Goal: Navigation & Orientation: Find specific page/section

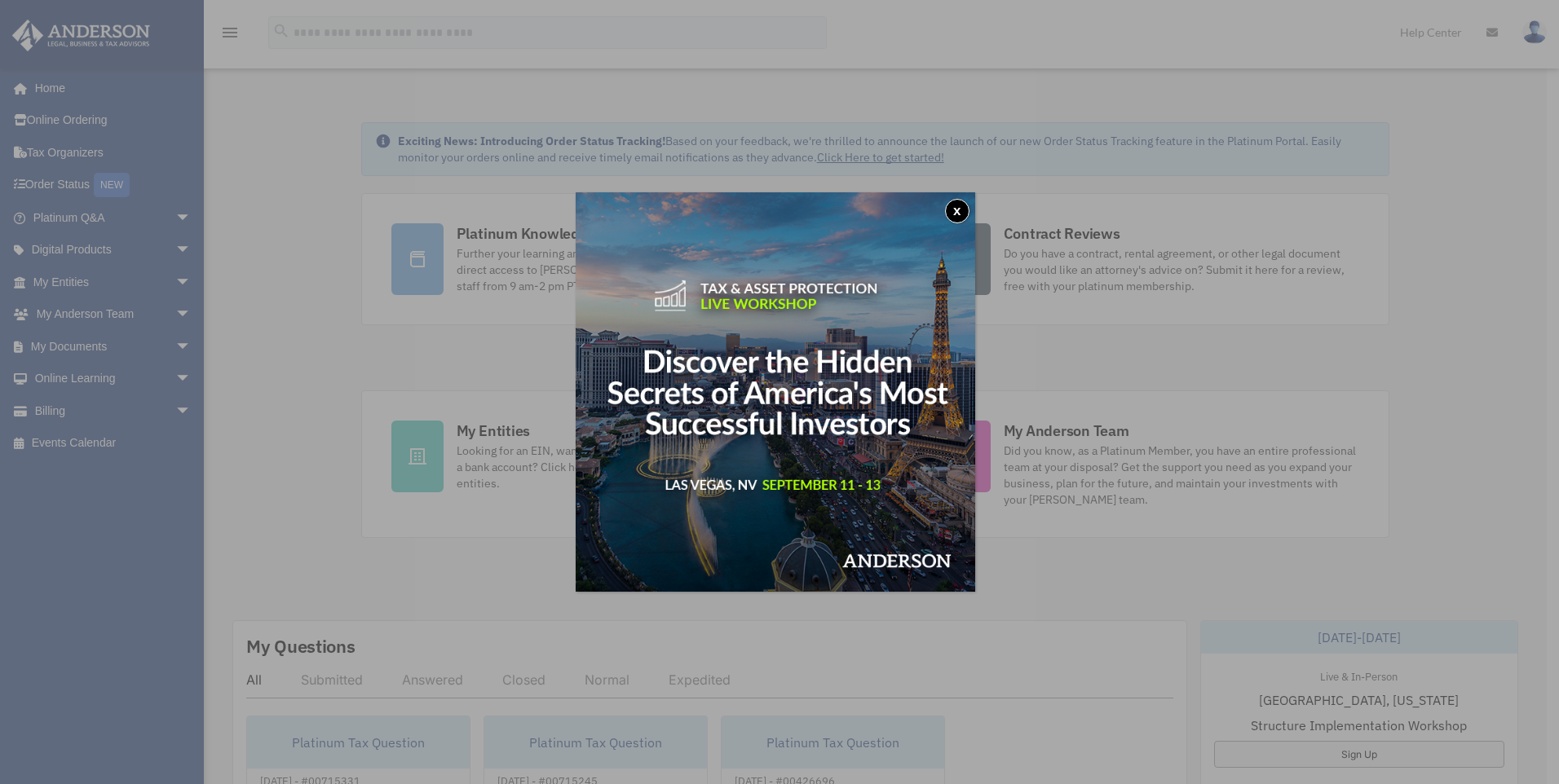
click at [962, 210] on button "x" at bounding box center [957, 210] width 25 height 25
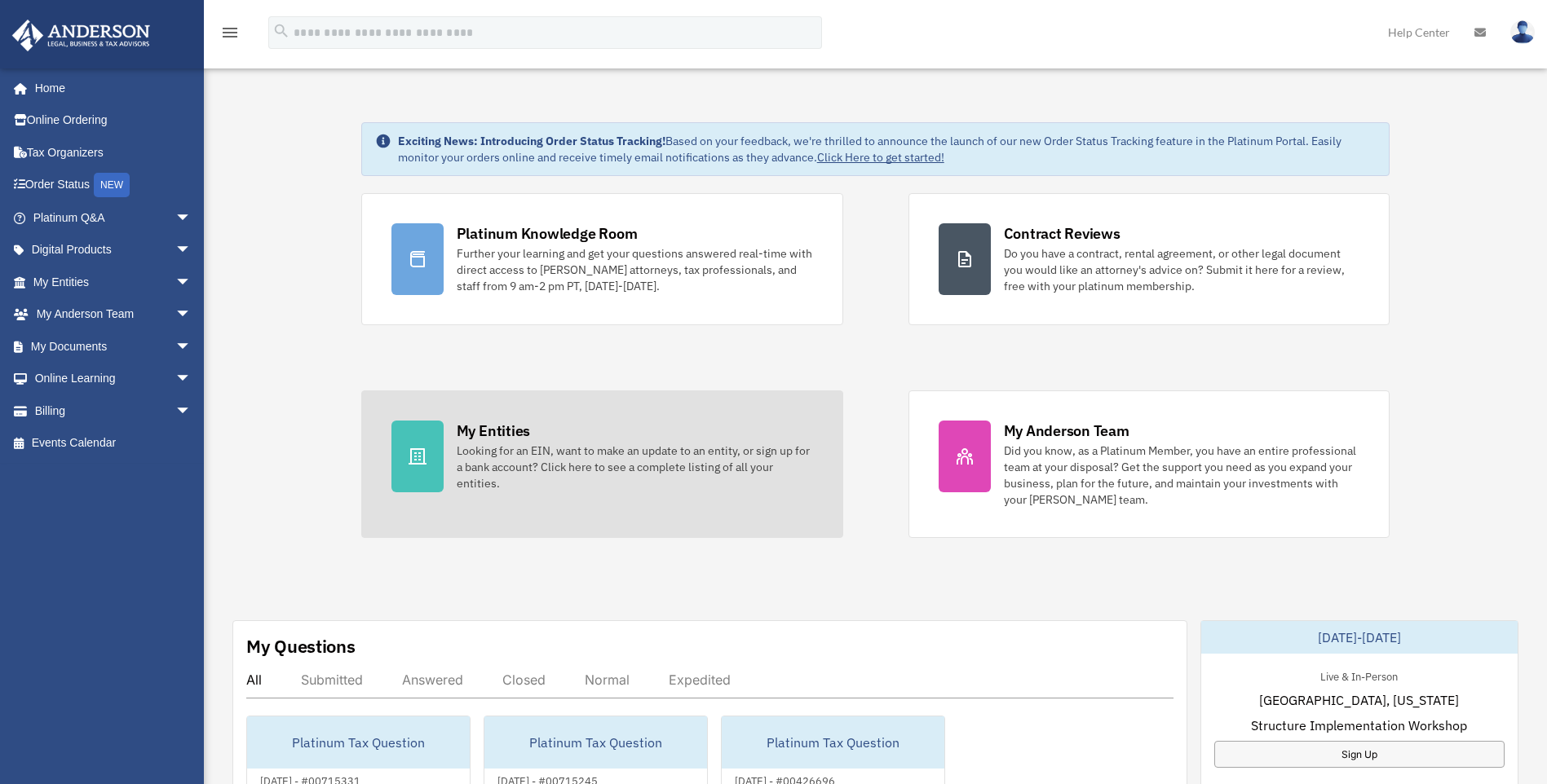
click at [414, 451] on icon at bounding box center [417, 456] width 20 height 20
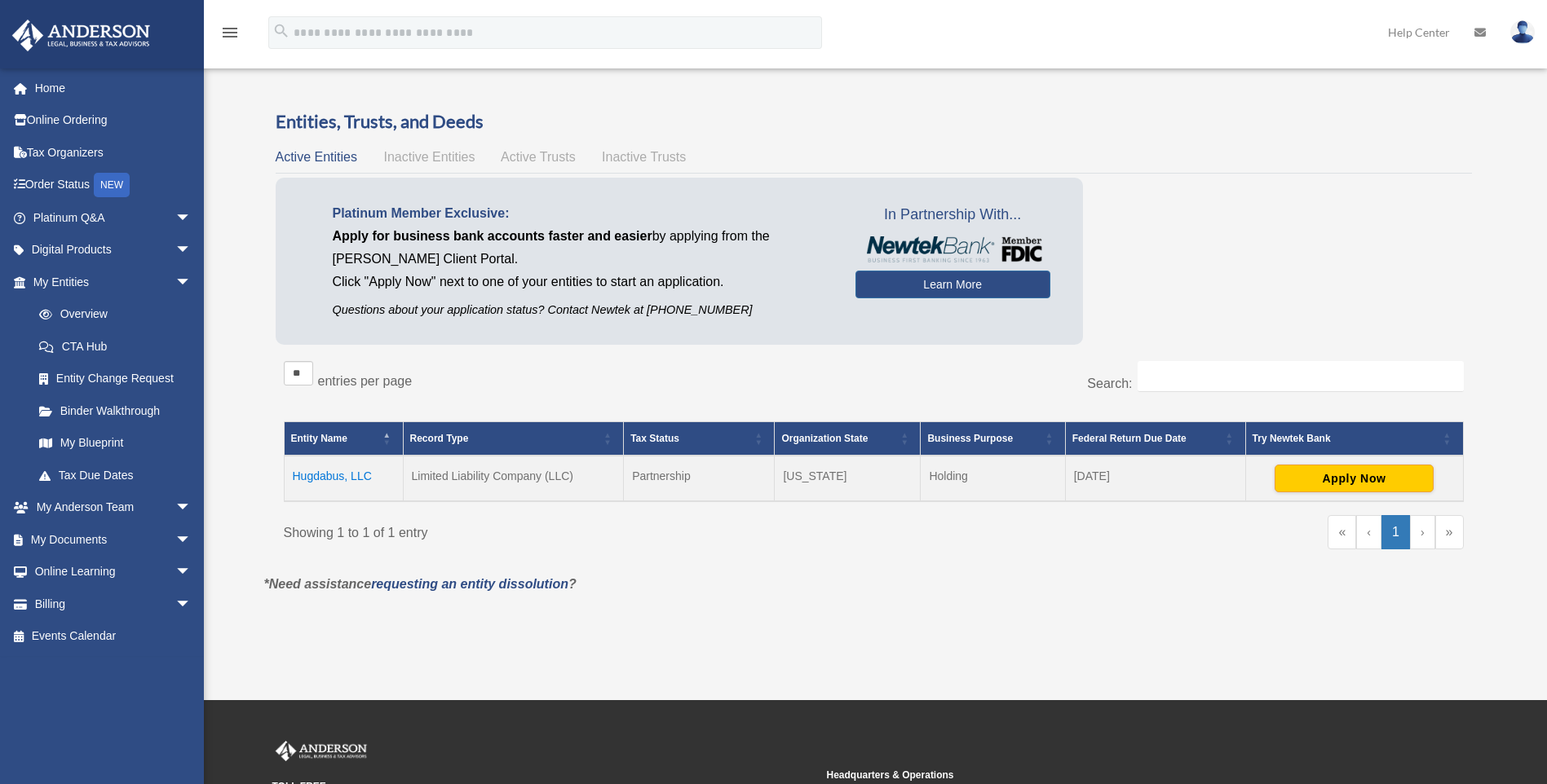
click at [346, 476] on td "Hugdabus, LLC" at bounding box center [343, 479] width 119 height 46
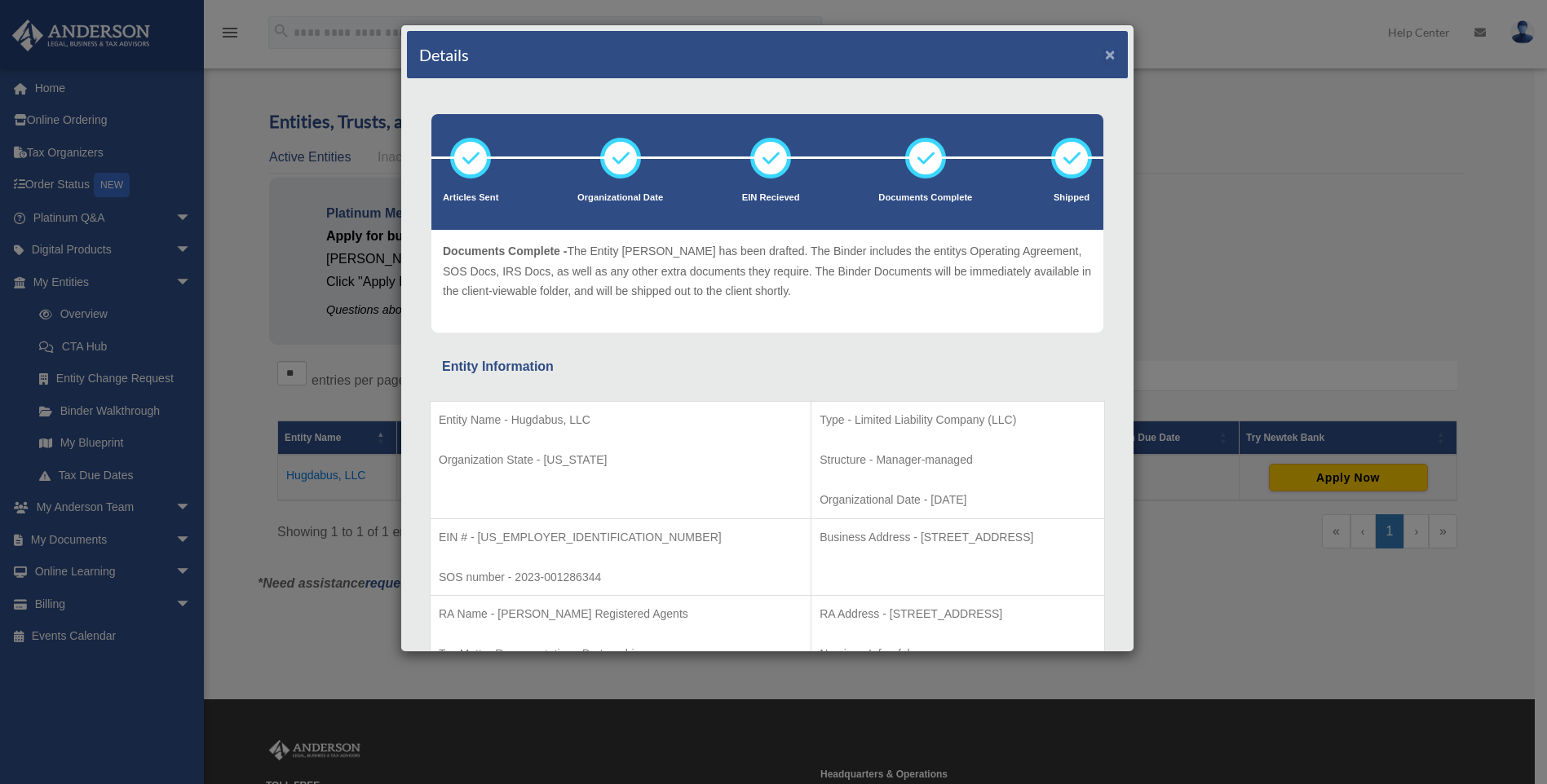
click at [1105, 54] on button "×" at bounding box center [1110, 55] width 10 height 17
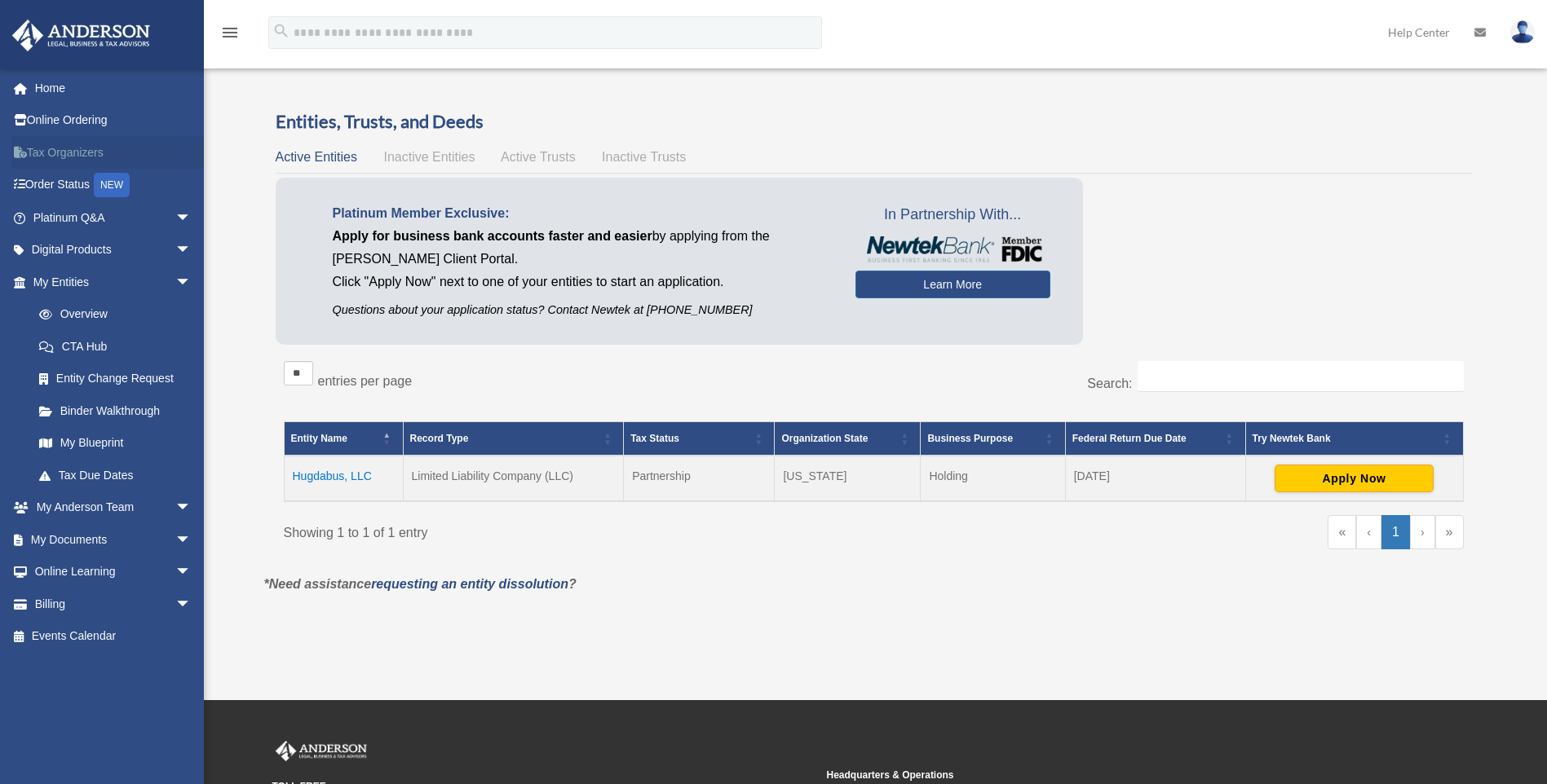
click at [66, 149] on link "Tax Organizers" at bounding box center [113, 153] width 205 height 32
click at [176, 216] on span "arrow_drop_down" at bounding box center [192, 217] width 32 height 33
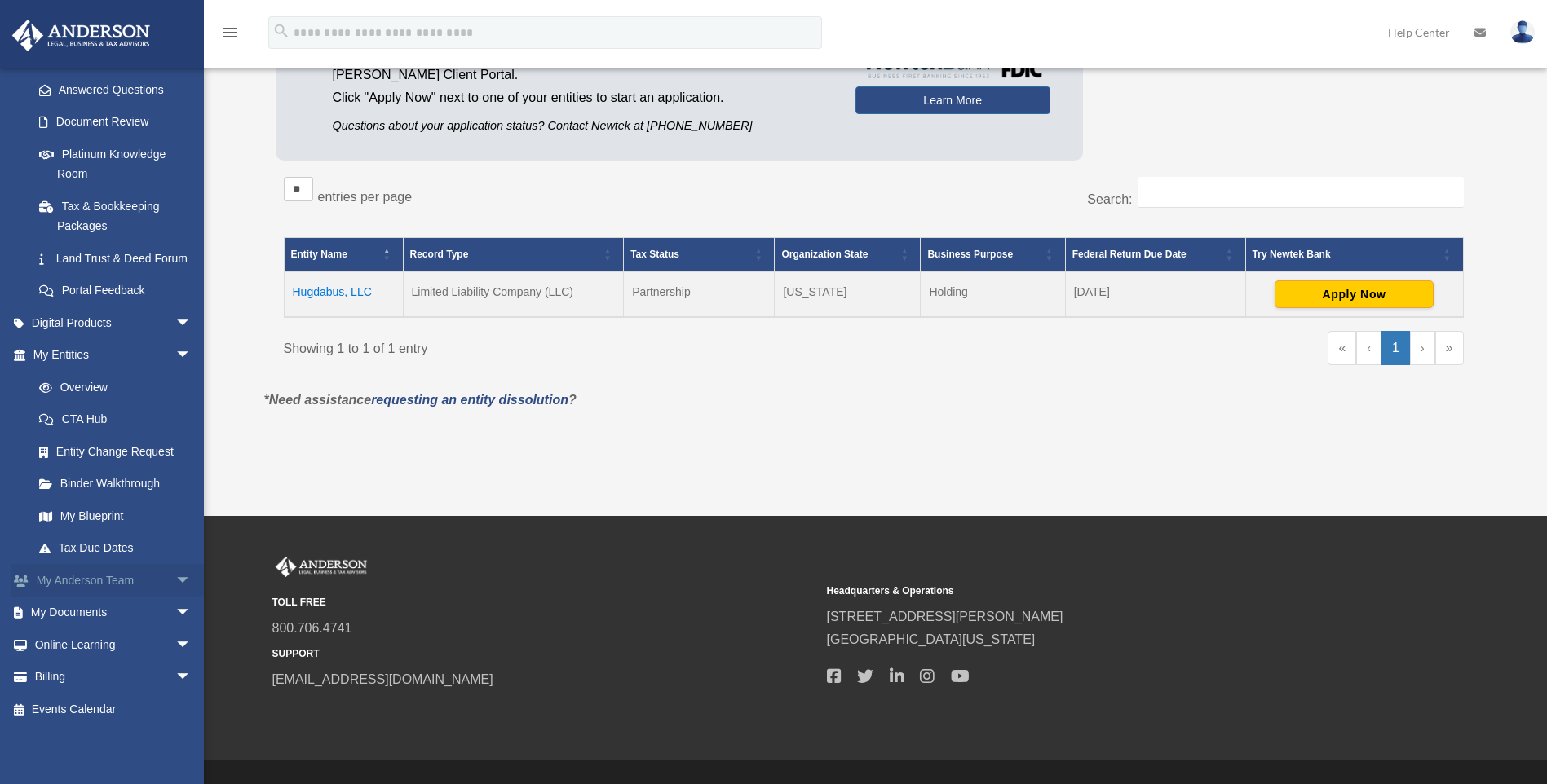
scroll to position [222, 0]
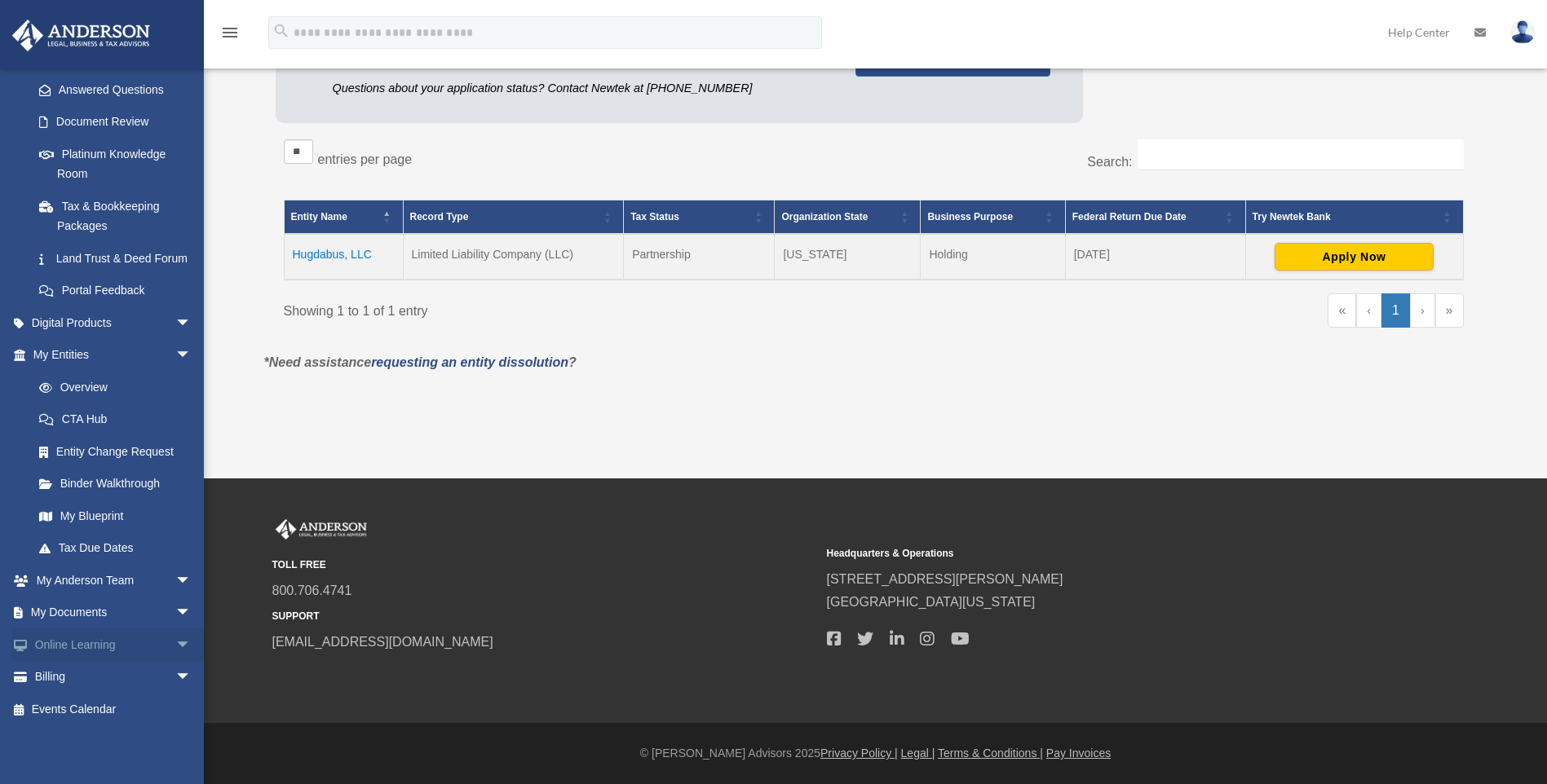
click at [176, 643] on span "arrow_drop_down" at bounding box center [192, 645] width 32 height 33
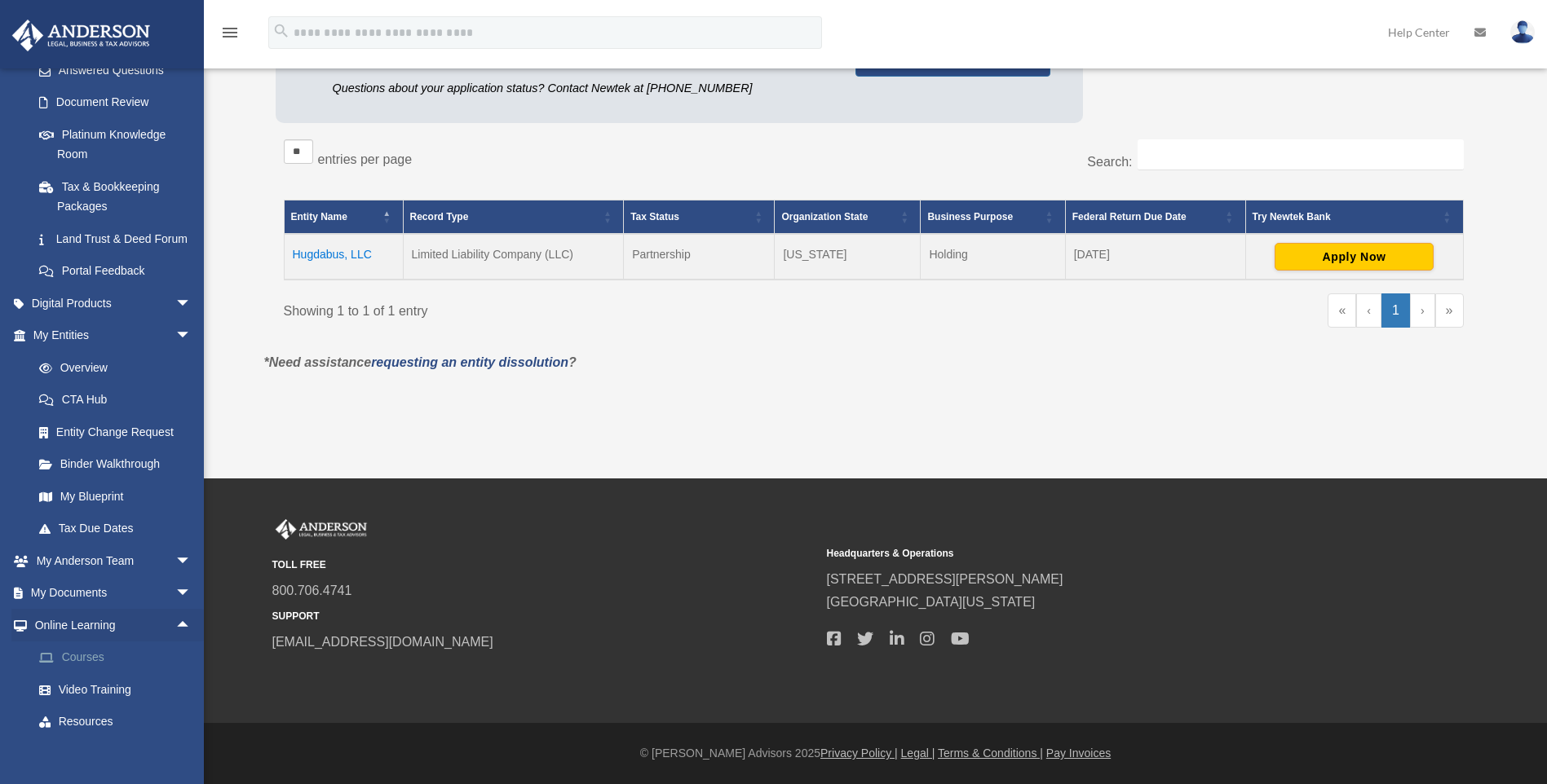
click at [87, 674] on link "Courses" at bounding box center [119, 658] width 193 height 32
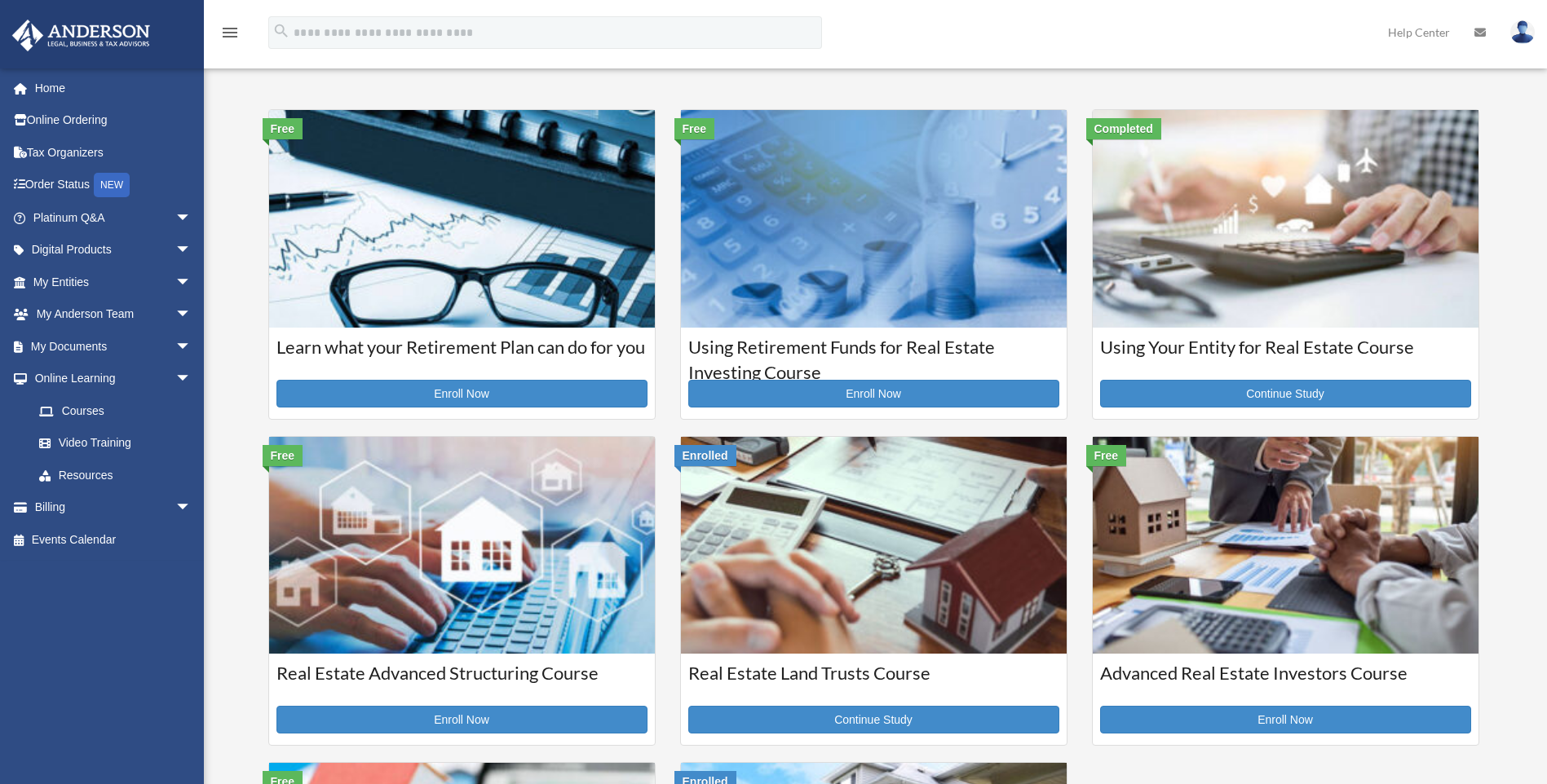
scroll to position [326, 0]
